Goal: Task Accomplishment & Management: Manage account settings

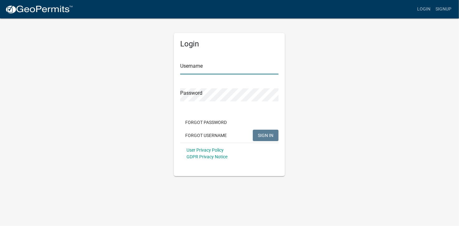
type input "[PERSON_NAME][EMAIL_ADDRESS][PERSON_NAME][DOMAIN_NAME]"
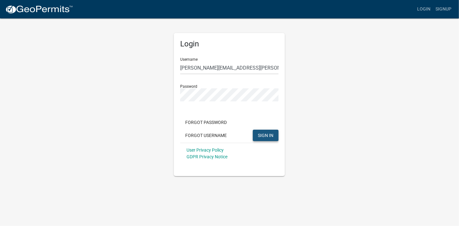
click at [268, 134] on span "SIGN IN" at bounding box center [266, 134] width 16 height 5
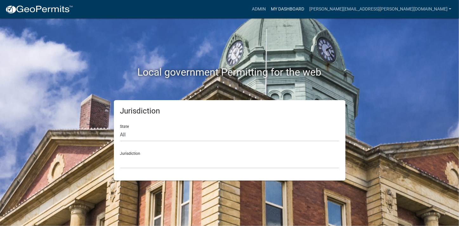
click at [307, 10] on link "My Dashboard" at bounding box center [287, 9] width 38 height 12
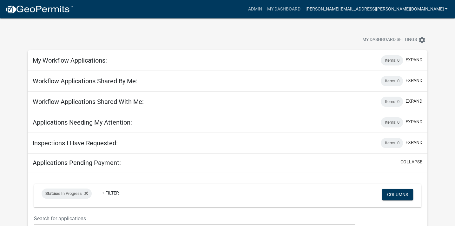
click at [425, 11] on link "[PERSON_NAME][EMAIL_ADDRESS][PERSON_NAME][DOMAIN_NAME]" at bounding box center [376, 9] width 147 height 12
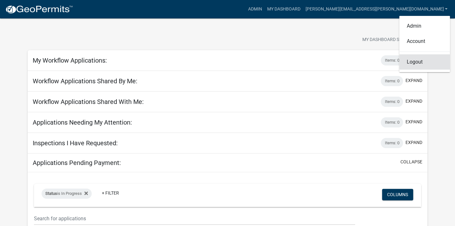
click at [418, 61] on link "Logout" at bounding box center [424, 61] width 51 height 15
